Goal: Task Accomplishment & Management: Manage account settings

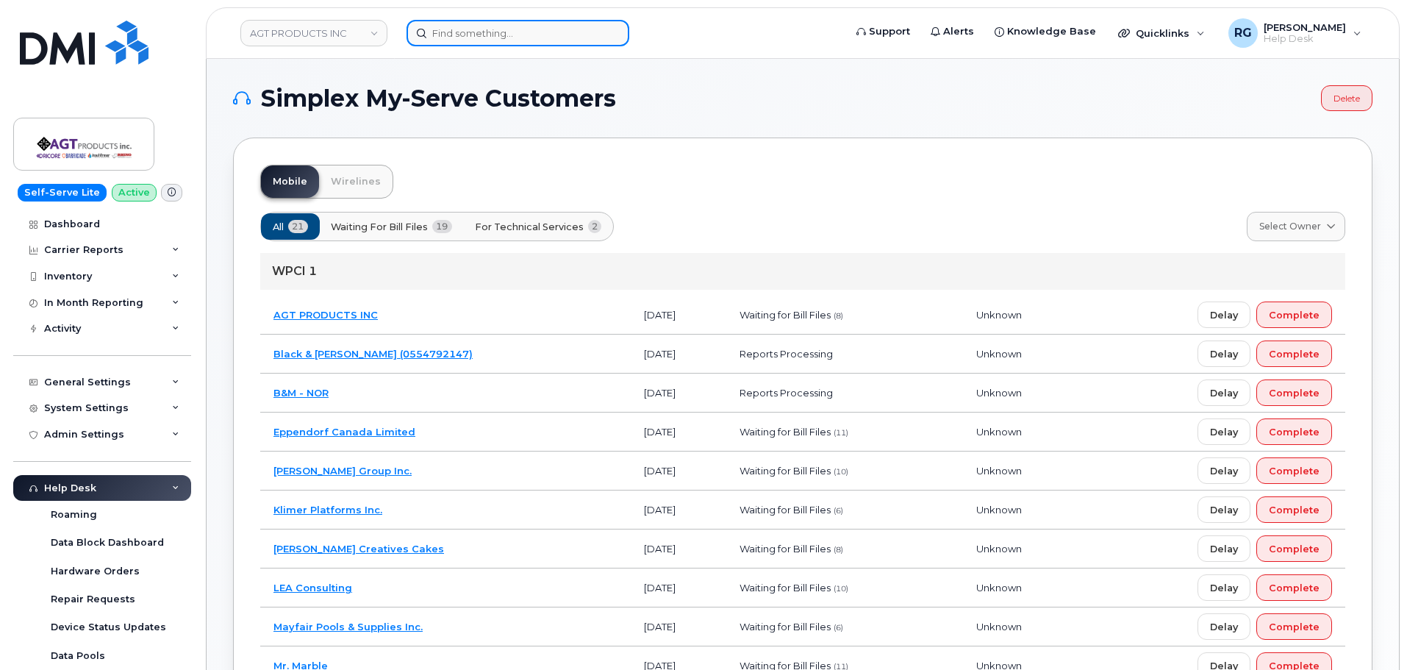
click at [450, 31] on input at bounding box center [518, 33] width 223 height 26
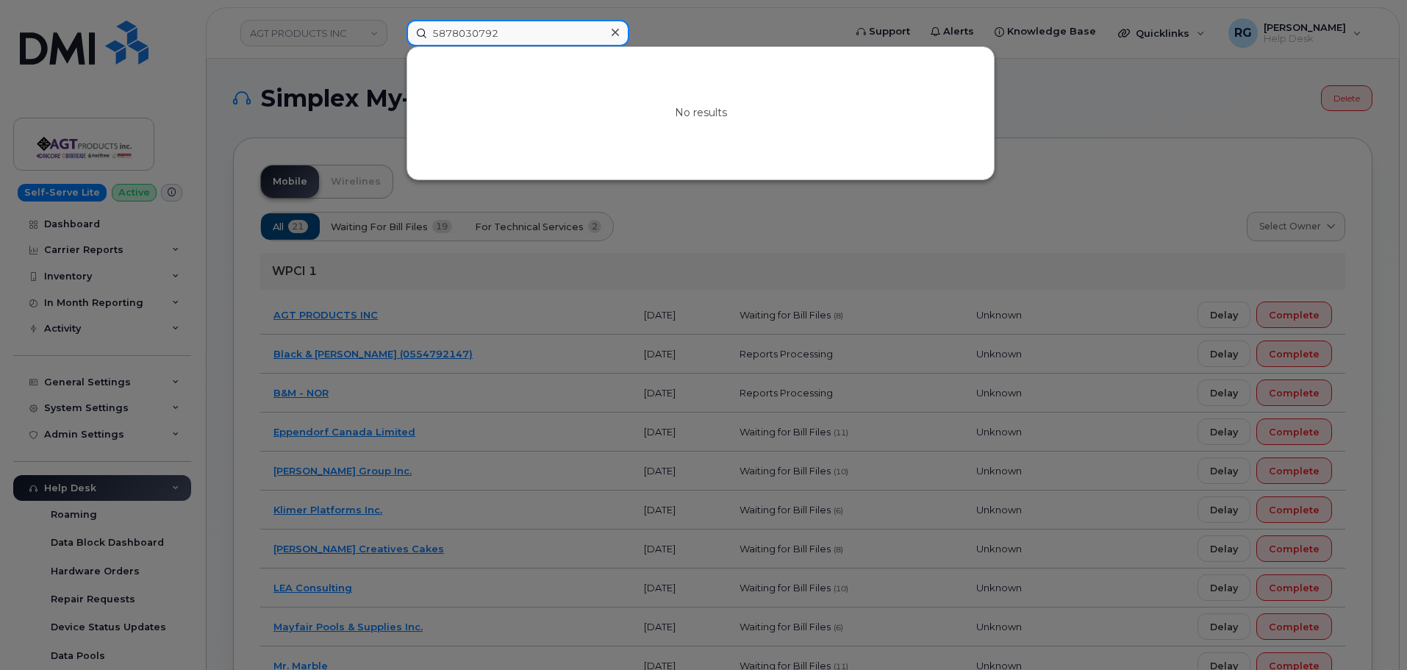
drag, startPoint x: 507, startPoint y: 35, endPoint x: 332, endPoint y: 38, distance: 175.0
click at [395, 38] on div "5878030792 No results" at bounding box center [620, 33] width 451 height 26
drag, startPoint x: 514, startPoint y: 40, endPoint x: 399, endPoint y: 36, distance: 115.5
click at [399, 36] on div "5878030792 No results" at bounding box center [620, 33] width 451 height 26
type input "5878030792"
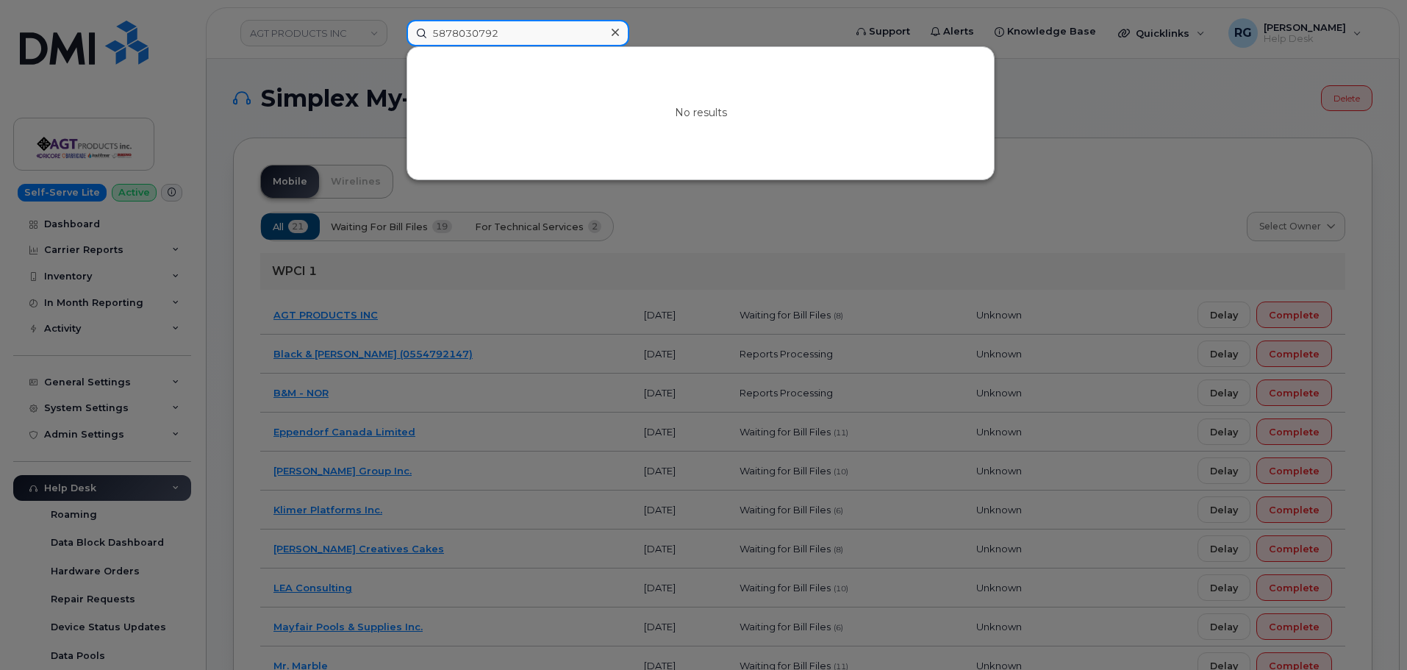
drag, startPoint x: 523, startPoint y: 37, endPoint x: 385, endPoint y: 36, distance: 137.5
click at [395, 36] on div "5878030792 No results" at bounding box center [620, 33] width 451 height 26
click at [460, 36] on input at bounding box center [518, 33] width 223 height 26
paste input "5878030792"
type input "5878030792"
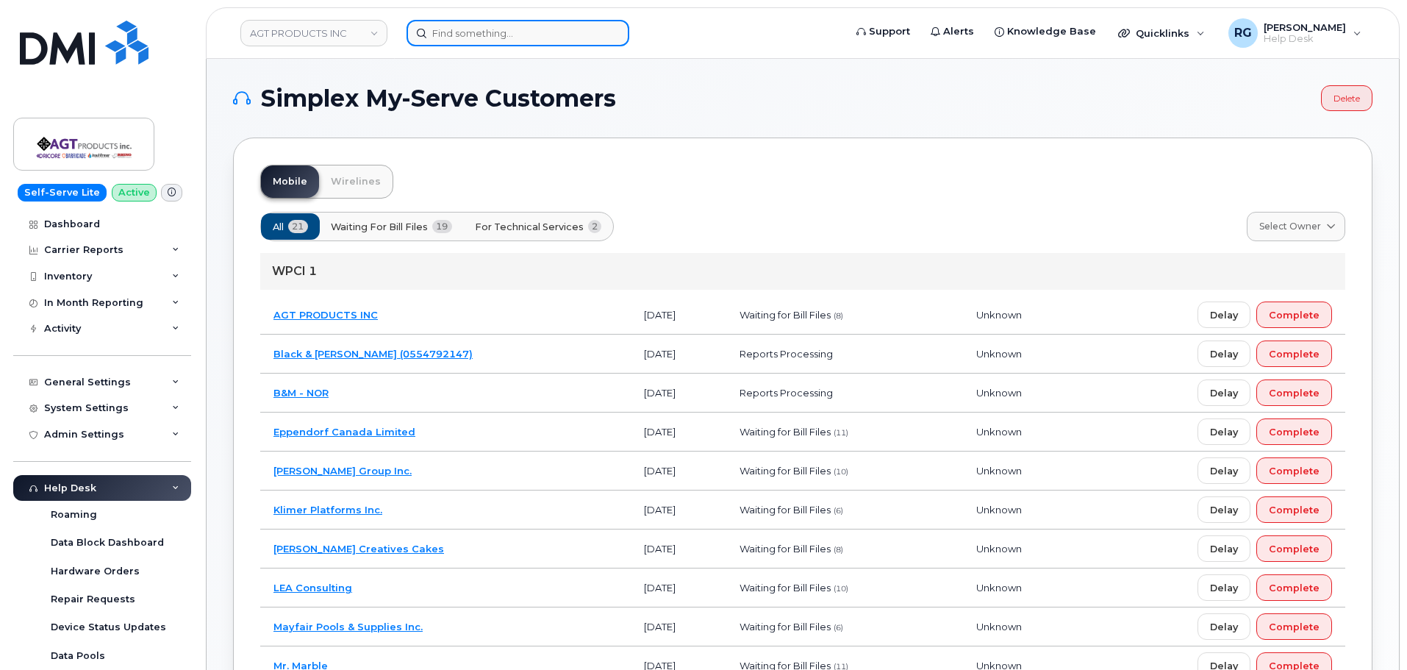
click at [471, 30] on input at bounding box center [518, 33] width 223 height 26
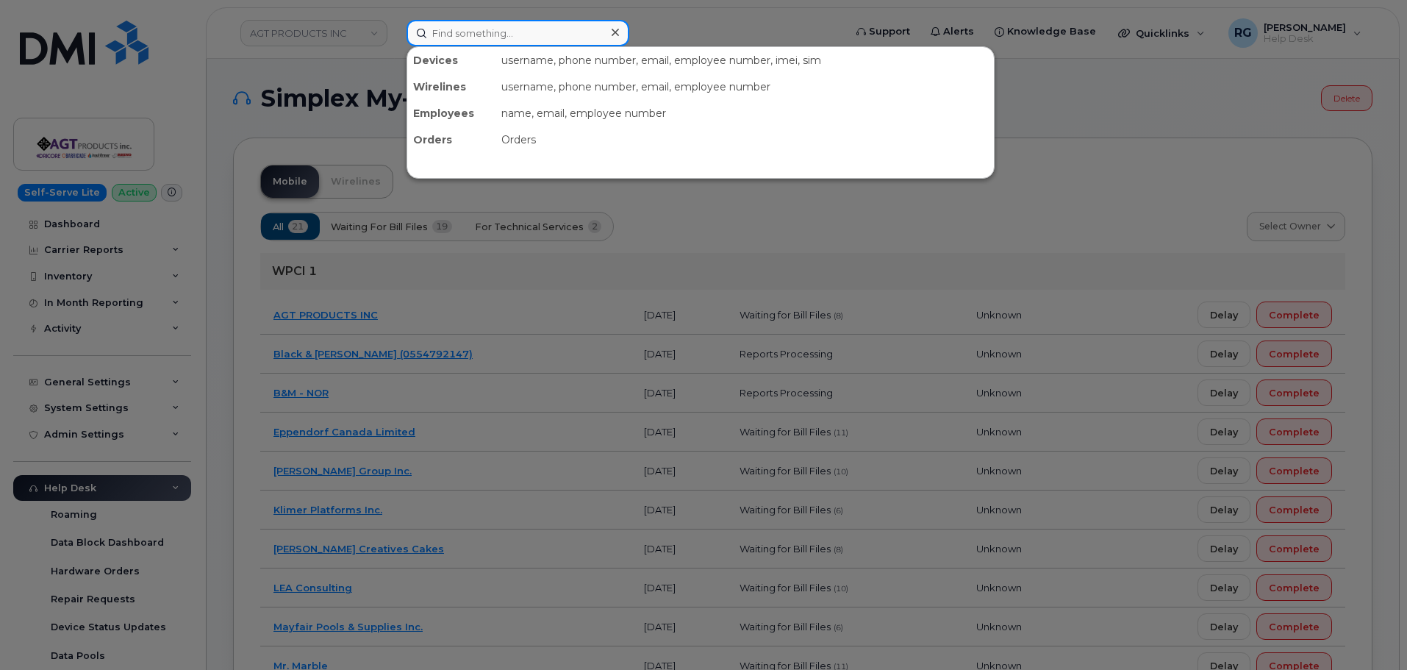
paste input "416) 801-6228"
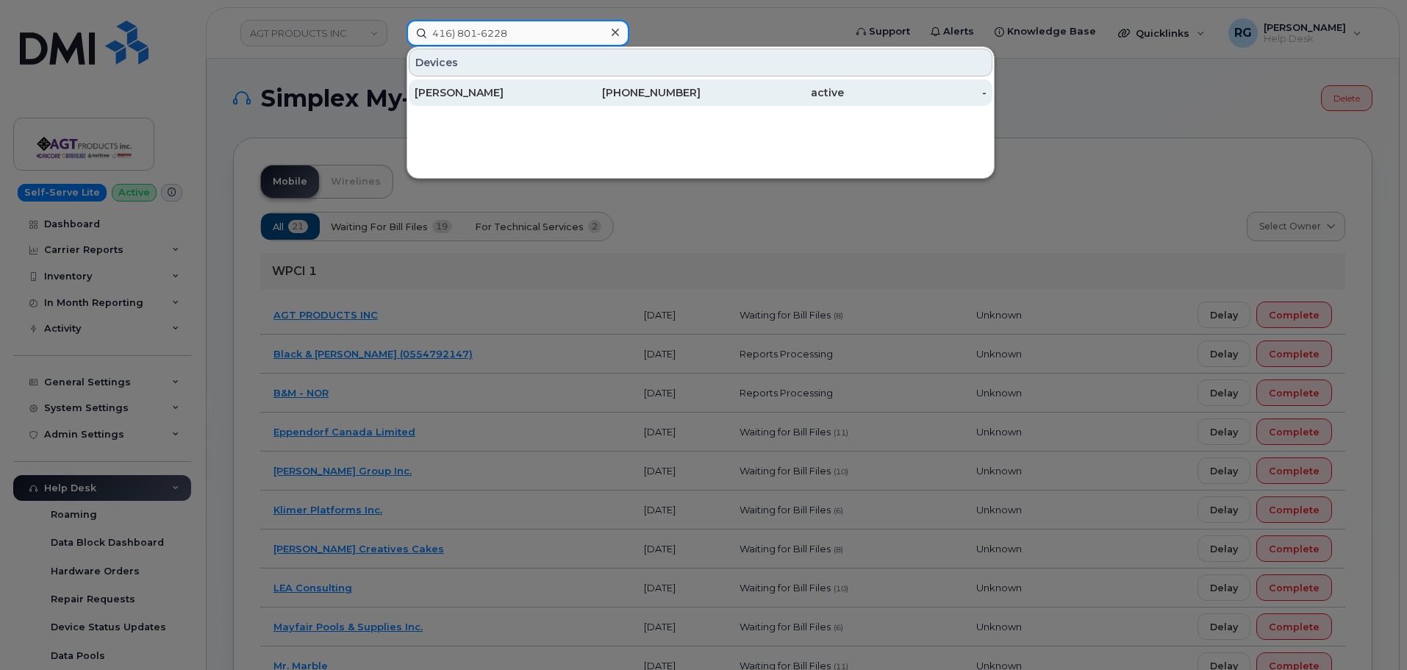
type input "416) 801-6228"
click at [555, 94] on div "Amanda Wong" at bounding box center [486, 92] width 143 height 15
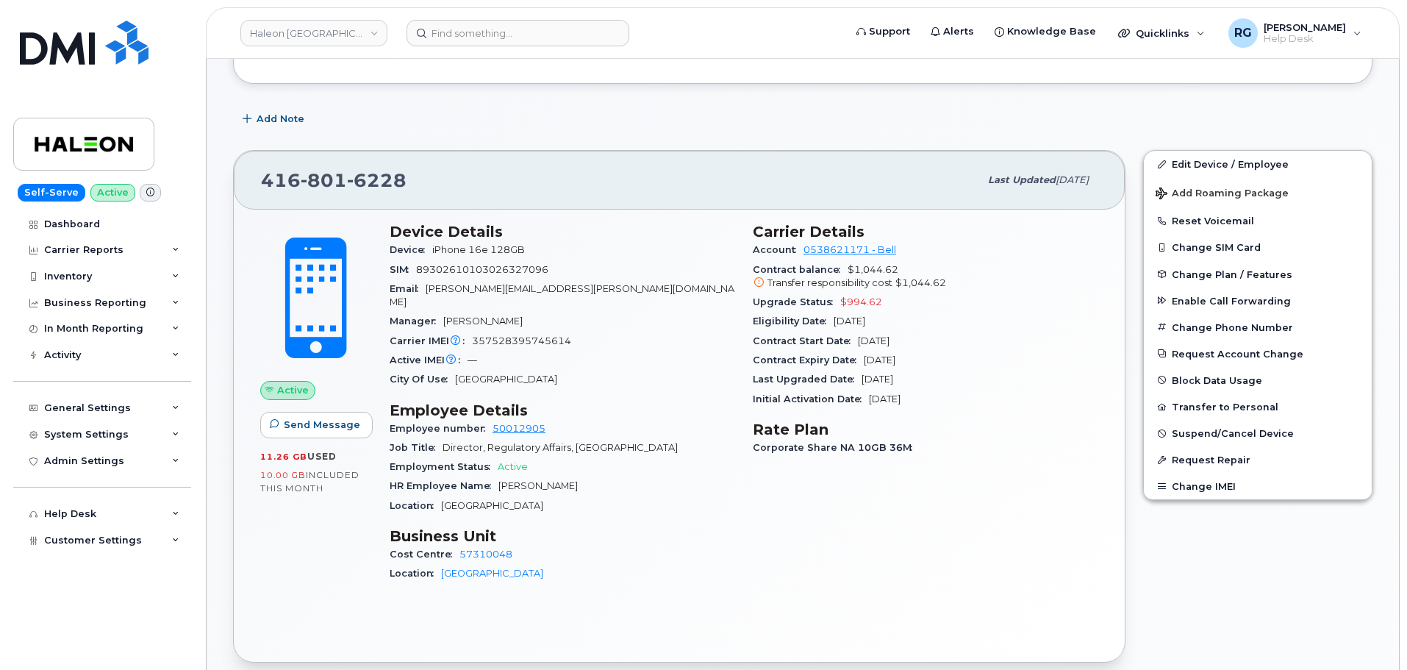
scroll to position [221, 0]
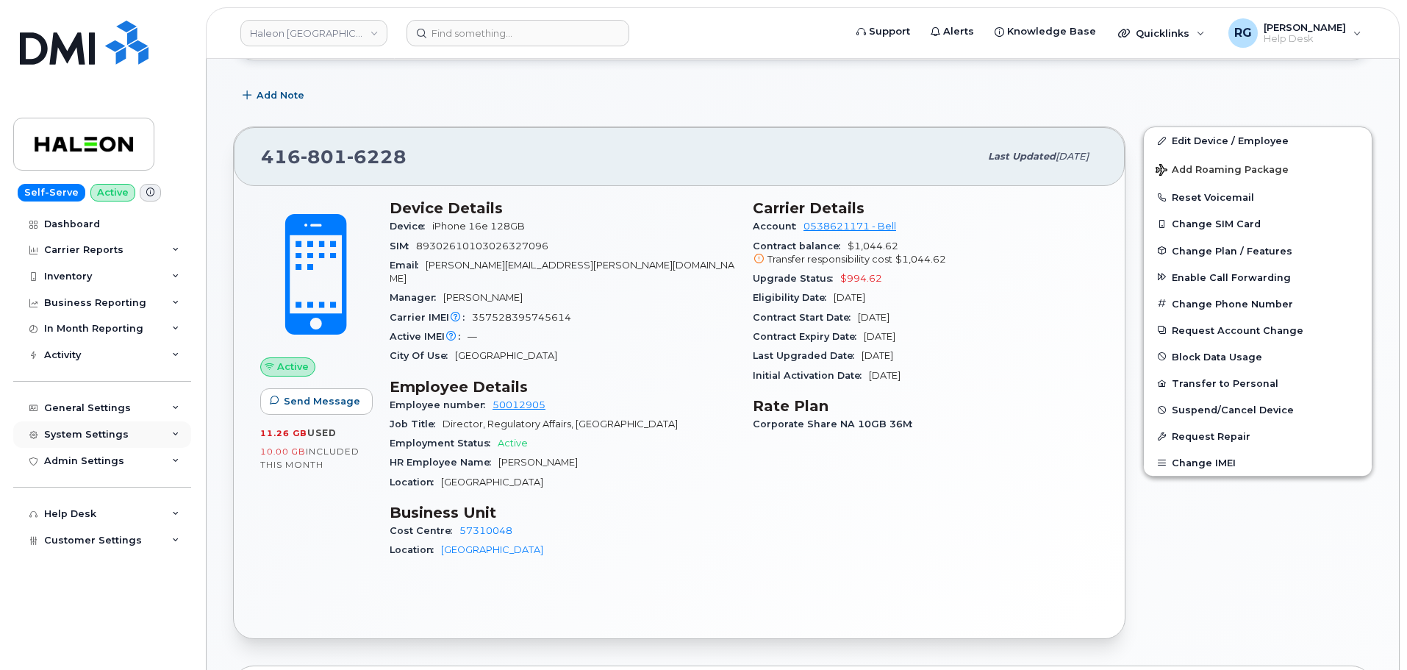
click at [82, 425] on div "System Settings" at bounding box center [102, 434] width 178 height 26
click at [93, 404] on div "General Settings" at bounding box center [87, 408] width 87 height 12
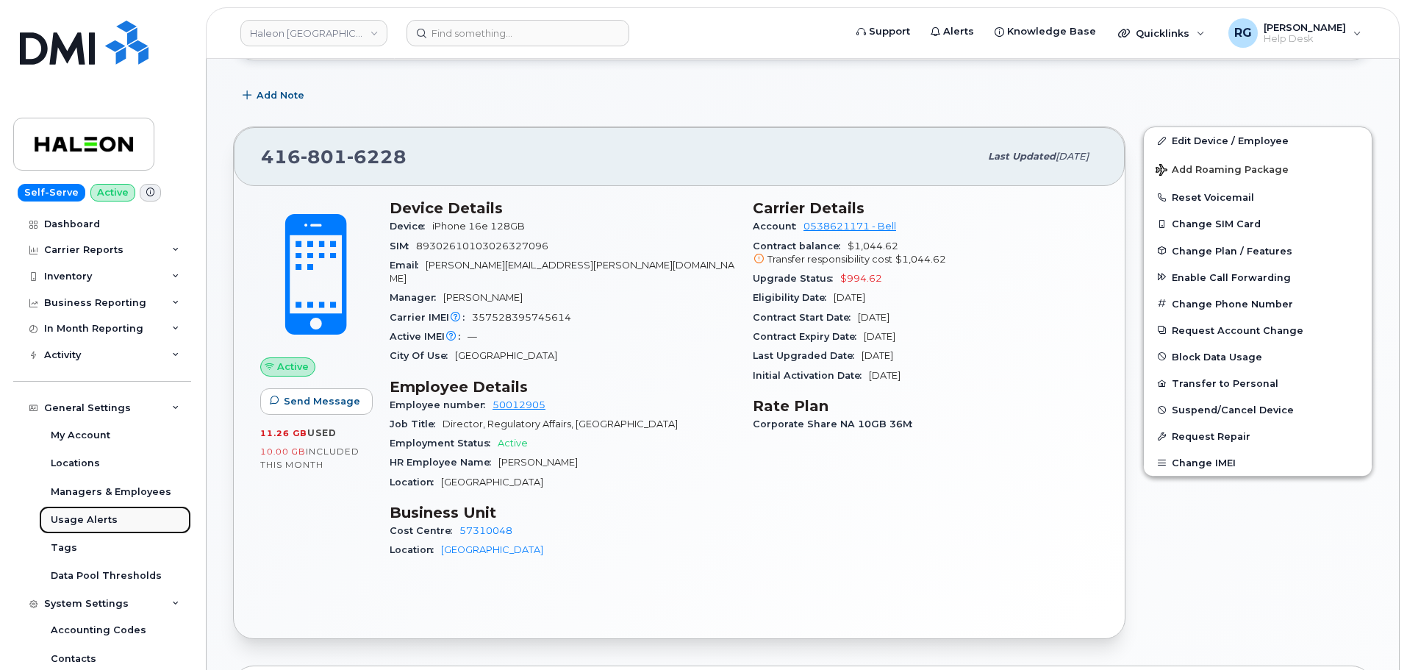
click at [101, 522] on div "Usage Alerts" at bounding box center [84, 519] width 67 height 13
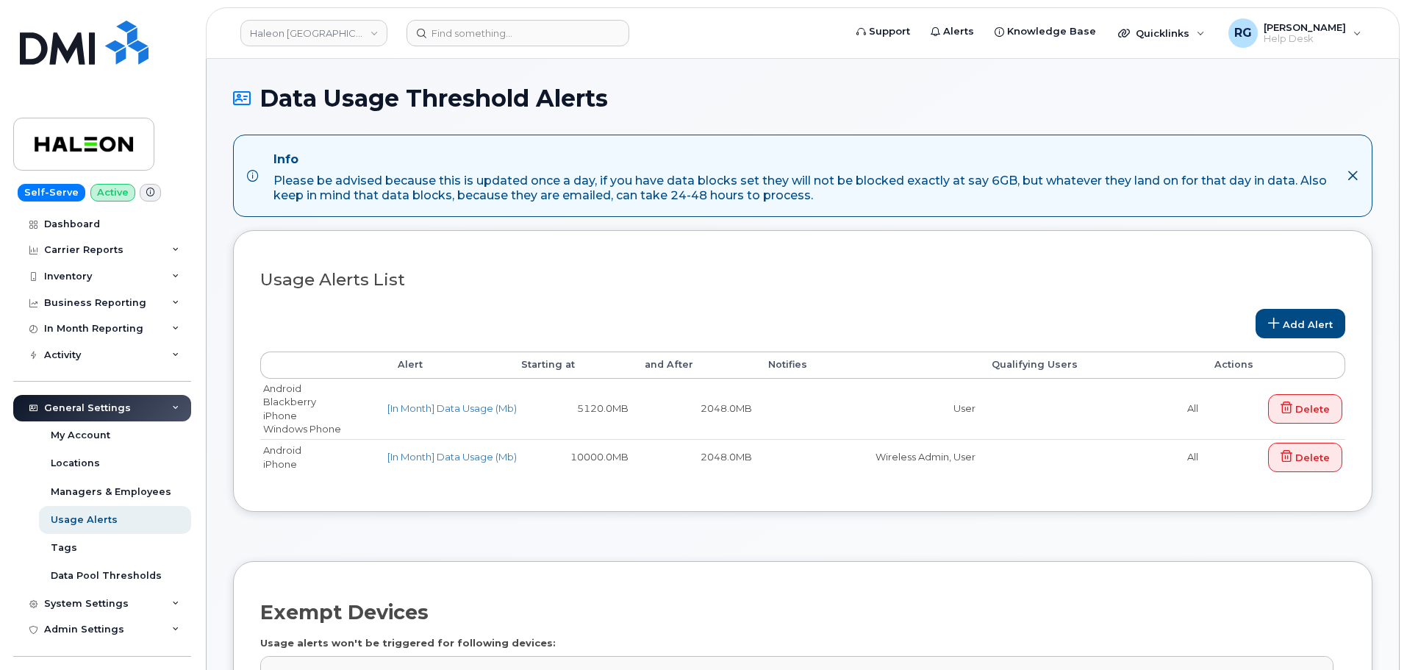
select select
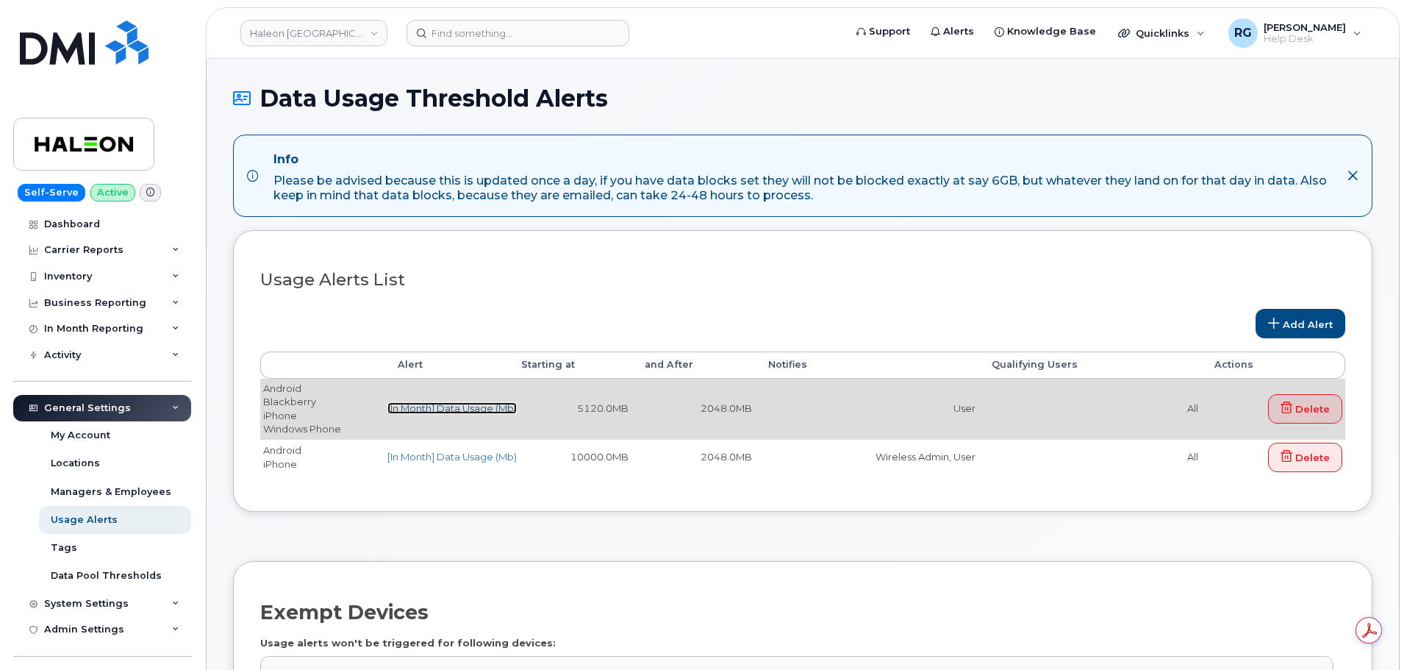
click at [467, 413] on link "[In Month] Data Usage (Mb)" at bounding box center [452, 408] width 129 height 12
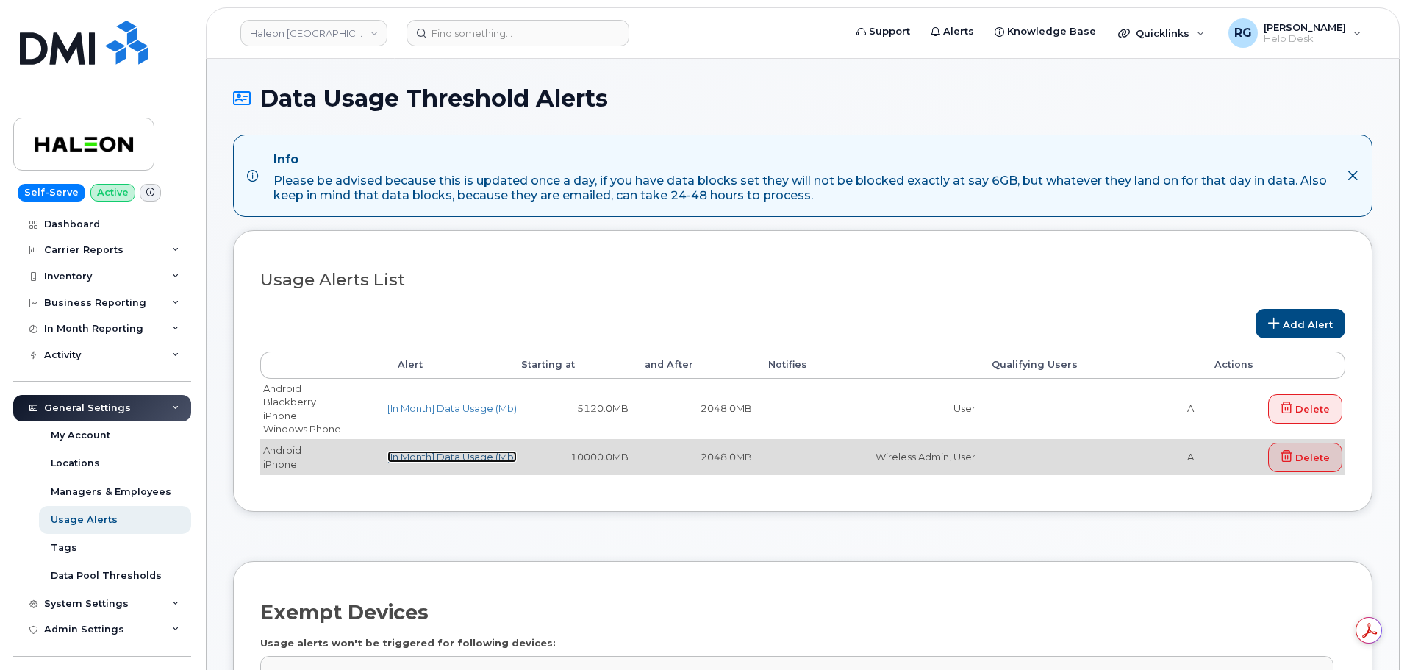
click at [482, 458] on link "[In Month] Data Usage (Mb)" at bounding box center [452, 457] width 129 height 12
click at [439, 454] on link "[In Month] Data Usage (Mb)" at bounding box center [452, 457] width 129 height 12
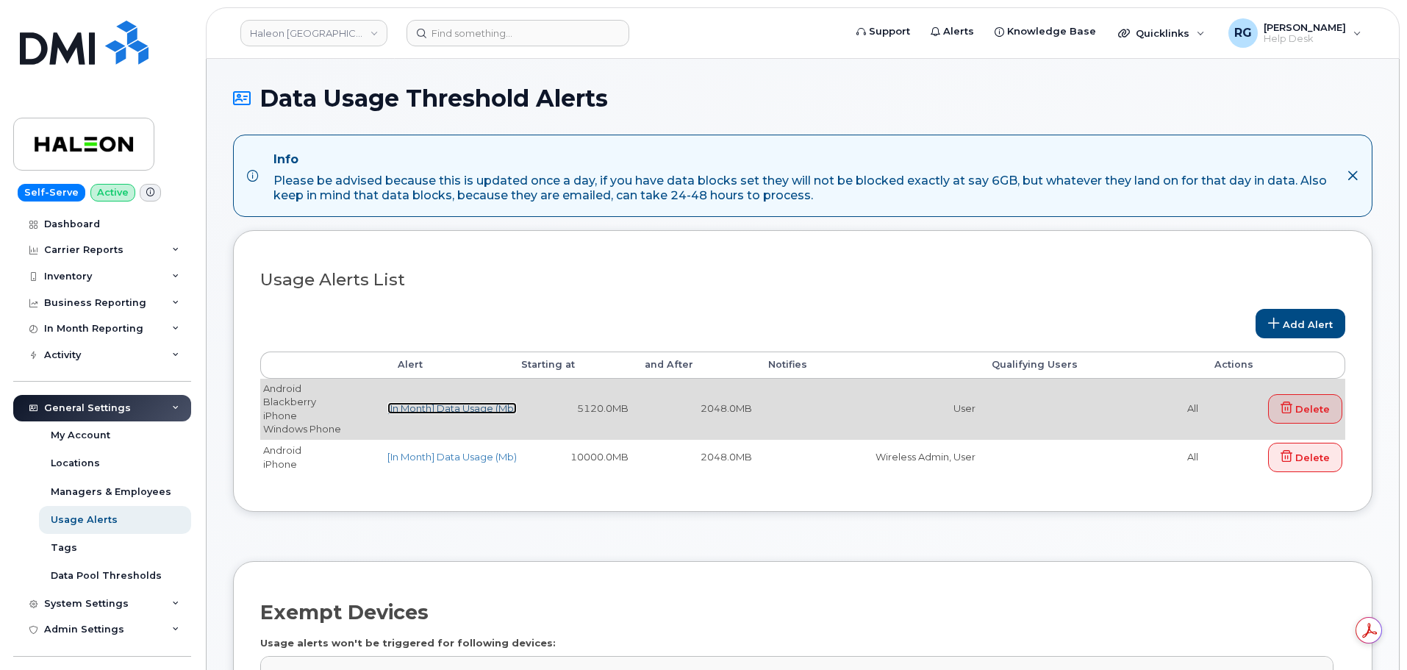
click at [429, 412] on link "[In Month] Data Usage (Mb)" at bounding box center [452, 408] width 129 height 12
click at [470, 405] on link "[In Month] Data Usage (Mb)" at bounding box center [452, 408] width 129 height 12
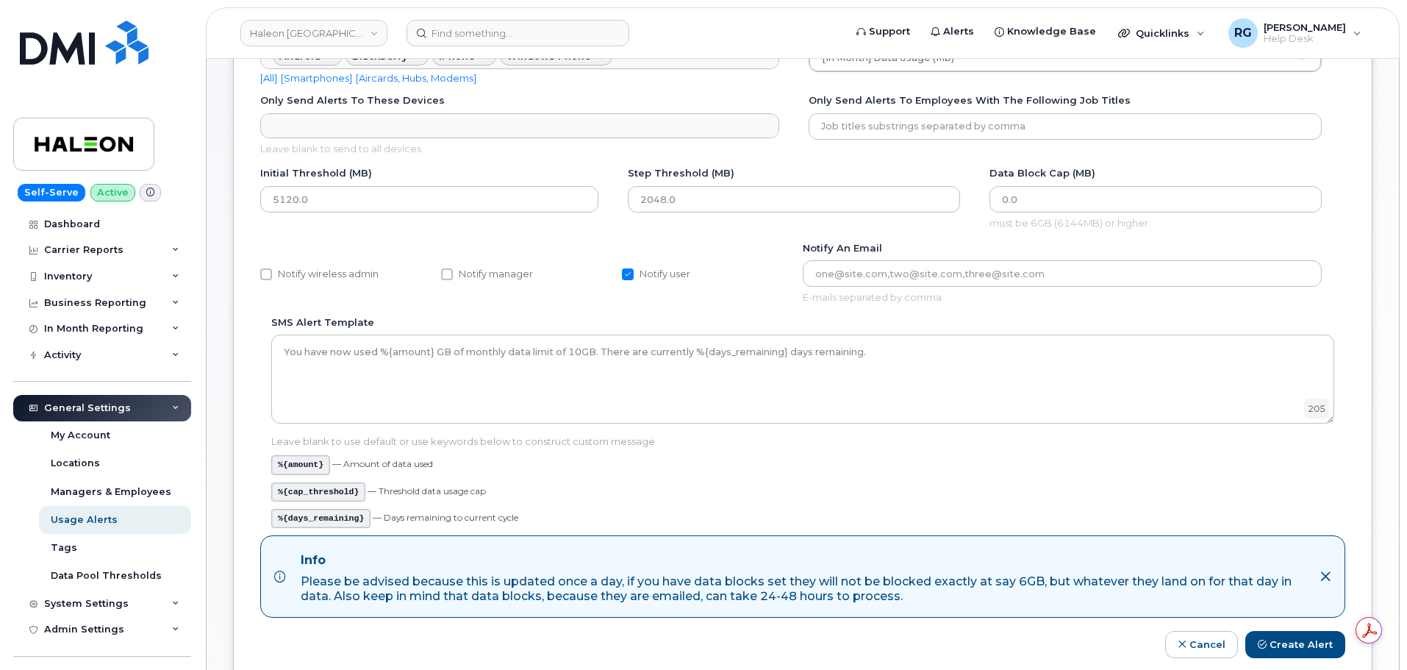
scroll to position [147, 0]
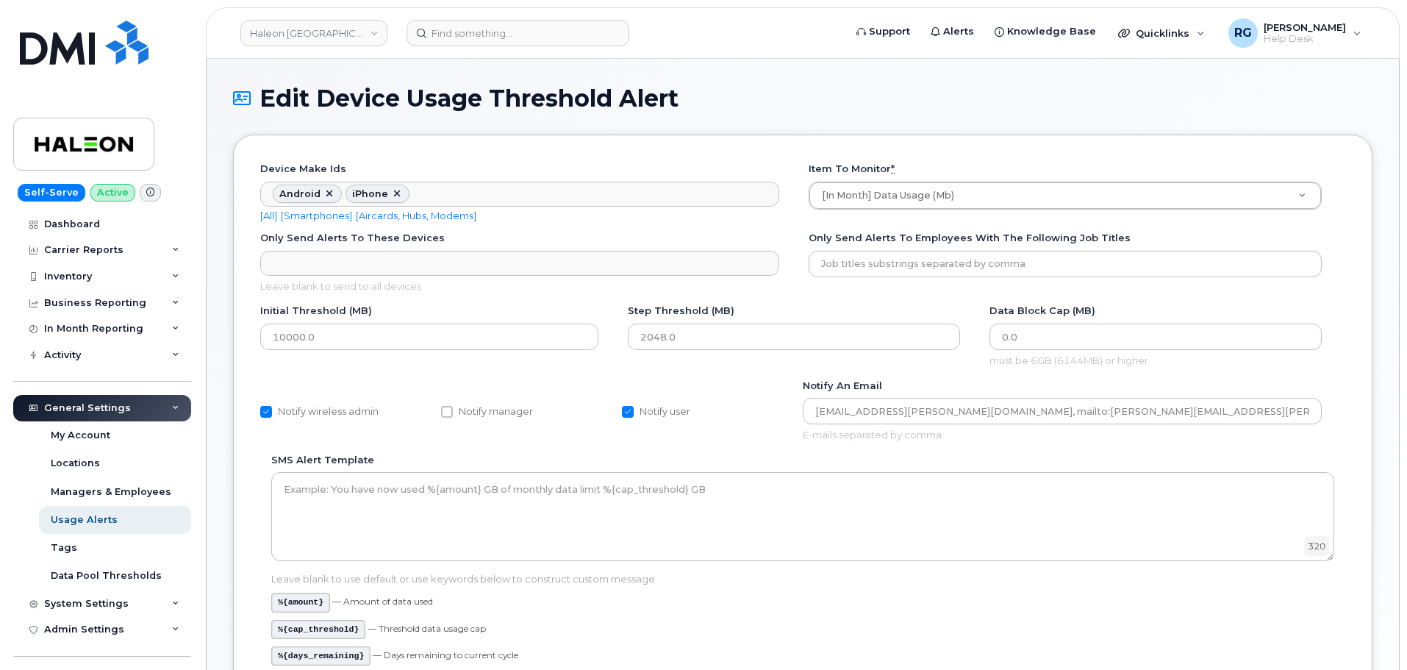
scroll to position [74, 0]
